Goal: Navigation & Orientation: Find specific page/section

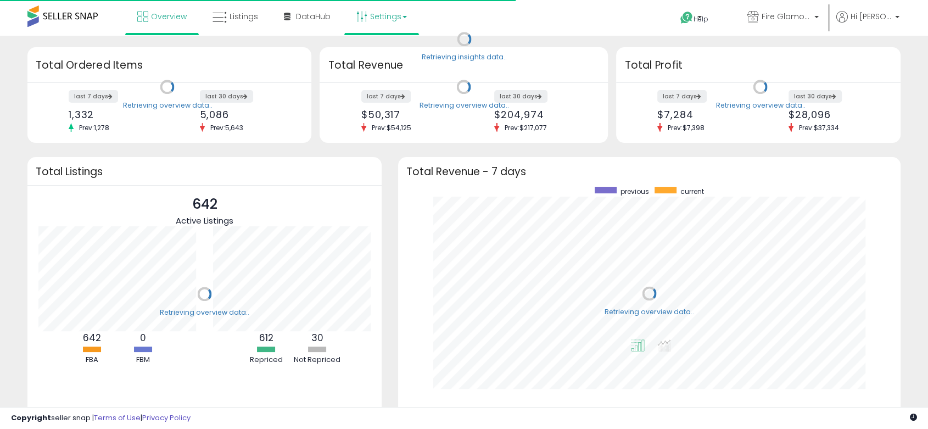
scroll to position [208, 480]
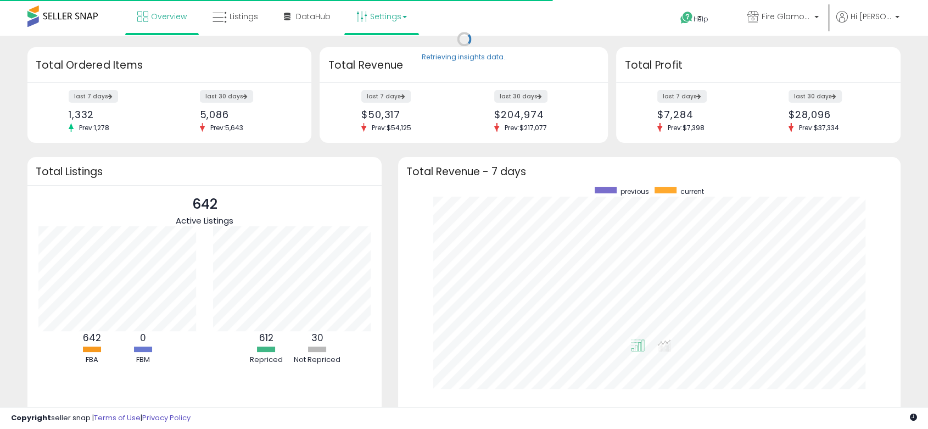
click at [393, 19] on link "Settings" at bounding box center [381, 16] width 67 height 33
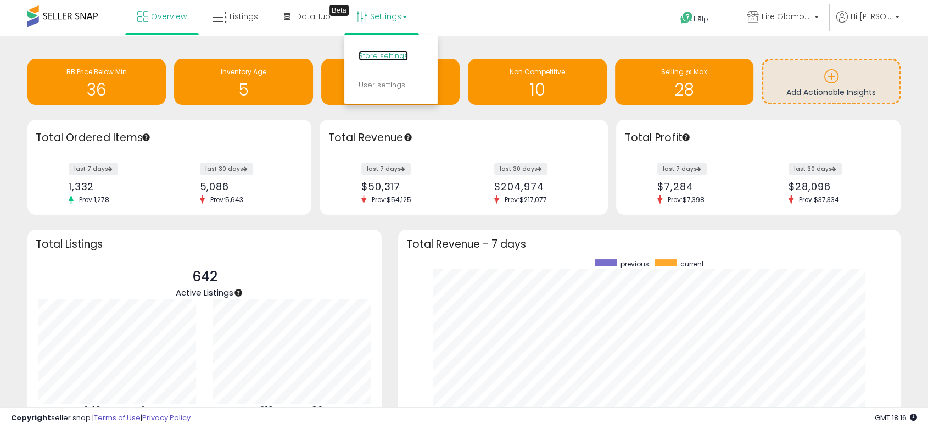
click at [395, 51] on link "Store settings" at bounding box center [382, 56] width 49 height 10
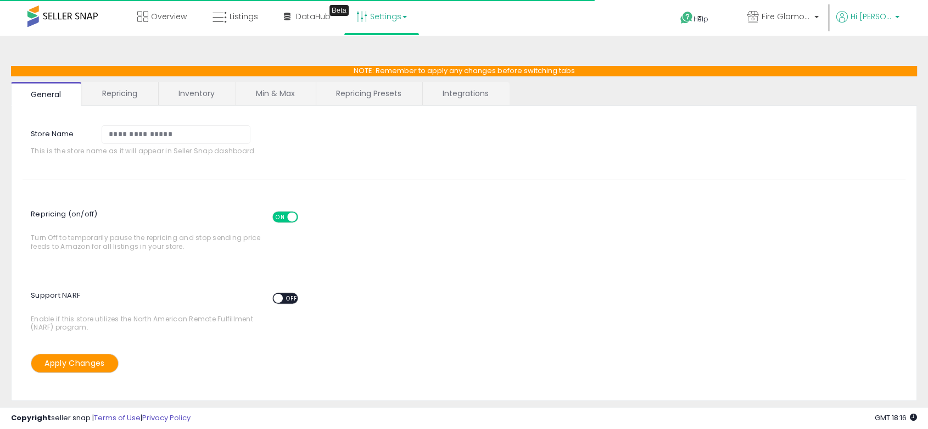
click at [887, 16] on span "Hi [PERSON_NAME]" at bounding box center [870, 16] width 41 height 11
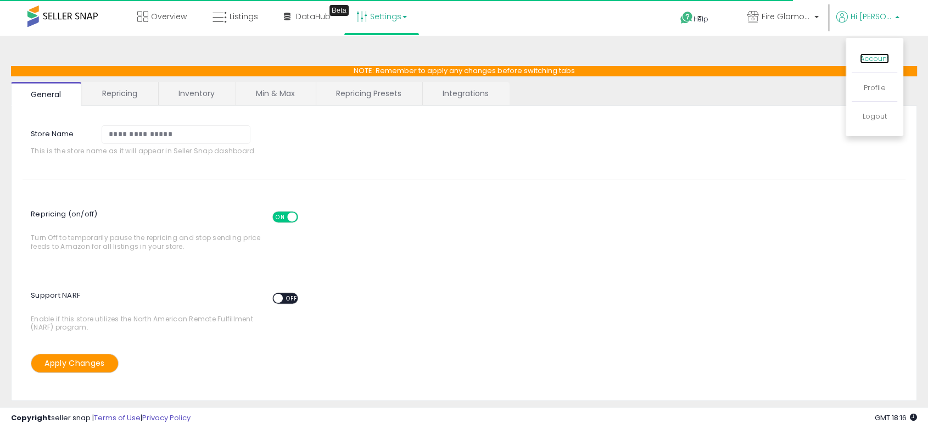
click at [875, 59] on link "Account" at bounding box center [874, 58] width 29 height 10
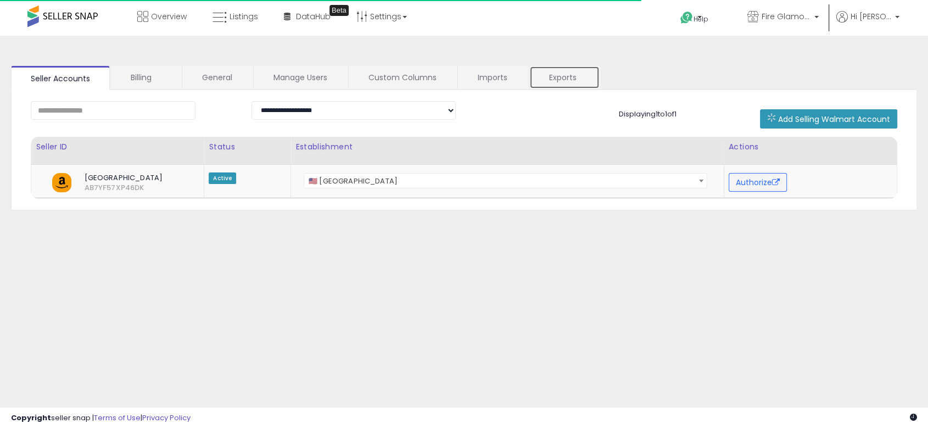
click at [556, 74] on link "Exports" at bounding box center [564, 77] width 70 height 23
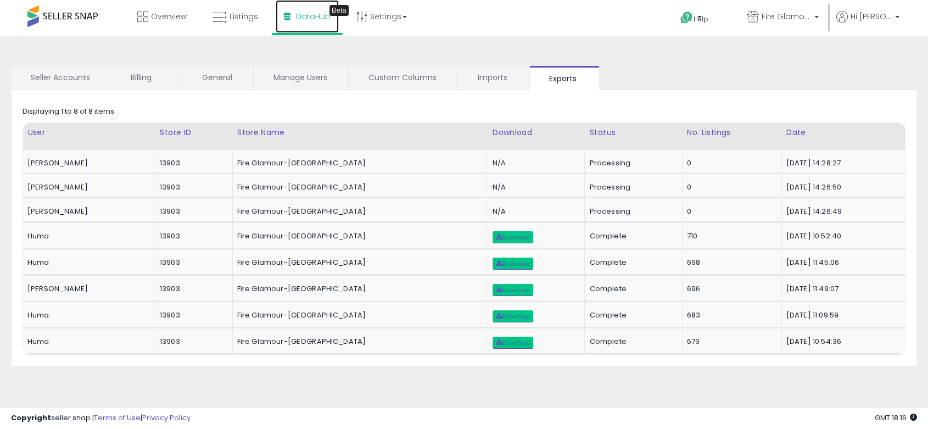
click at [312, 11] on span "DataHub" at bounding box center [313, 16] width 35 height 11
